Goal: Navigation & Orientation: Find specific page/section

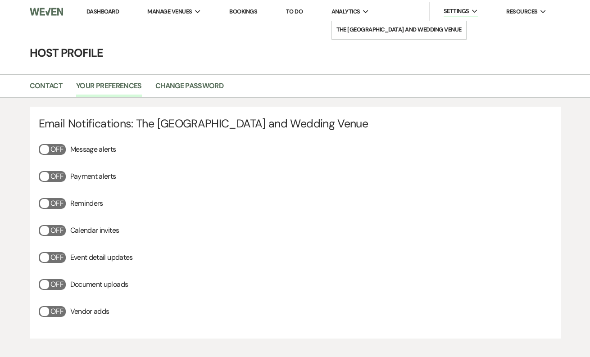
click at [350, 12] on span "Analytics" at bounding box center [346, 11] width 29 height 9
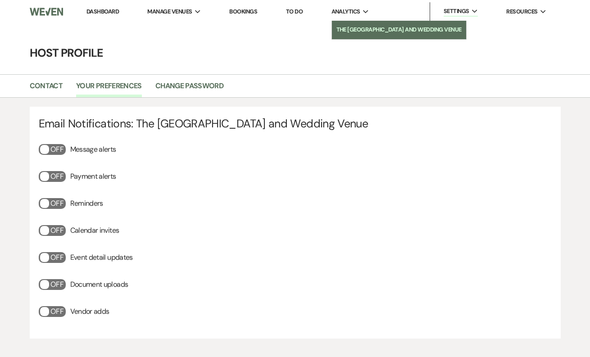
click at [356, 30] on li "The [GEOGRAPHIC_DATA] and Wedding Venue" at bounding box center [399, 29] width 125 height 9
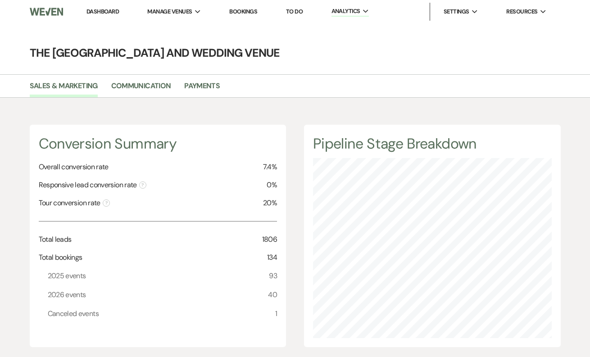
click at [97, 10] on link "Dashboard" at bounding box center [103, 12] width 32 height 8
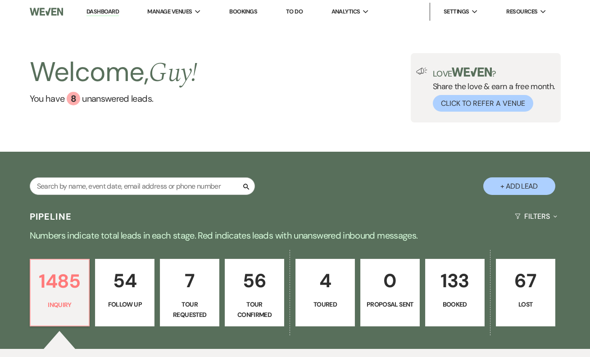
click at [91, 14] on link "Dashboard" at bounding box center [103, 12] width 32 height 9
